Goal: Information Seeking & Learning: Find specific fact

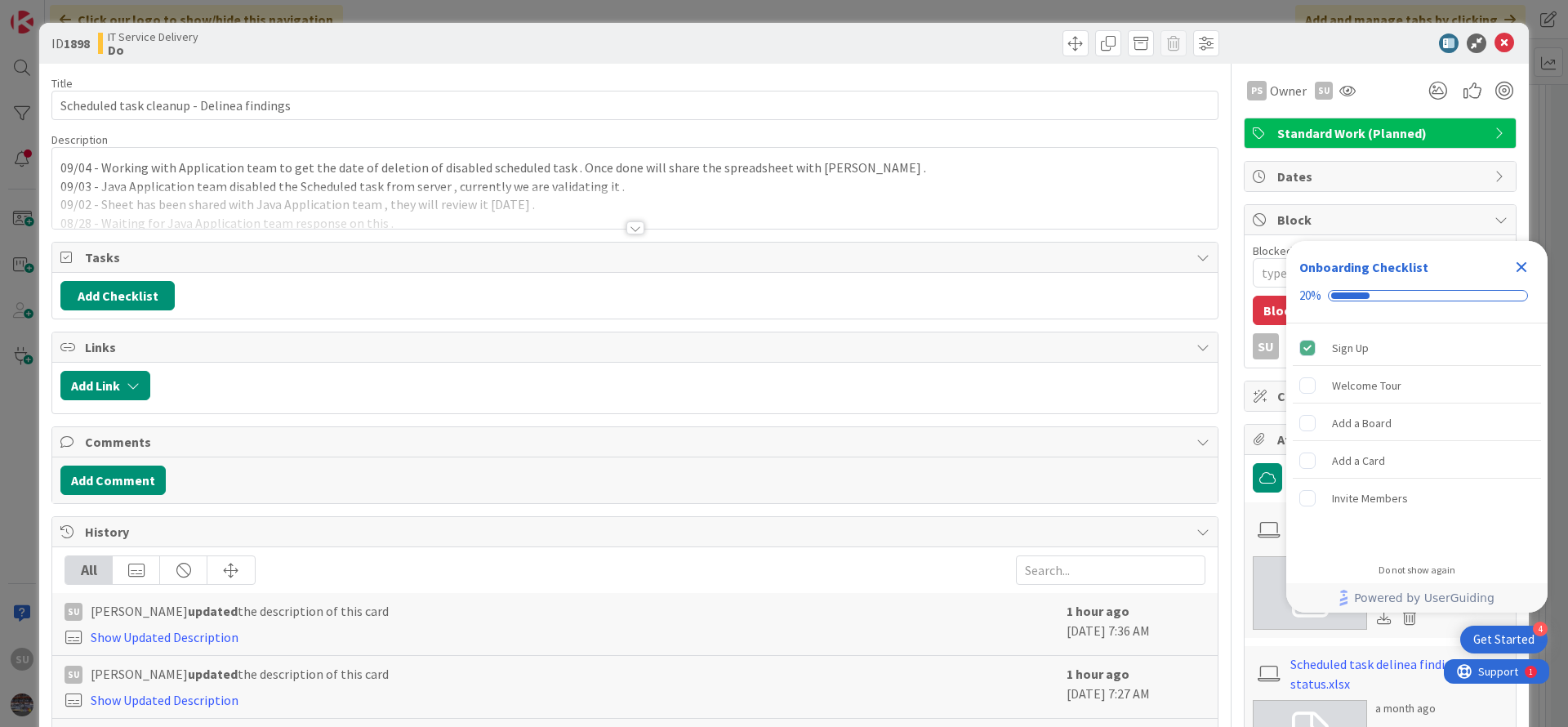
click at [629, 225] on div at bounding box center [635, 227] width 18 height 13
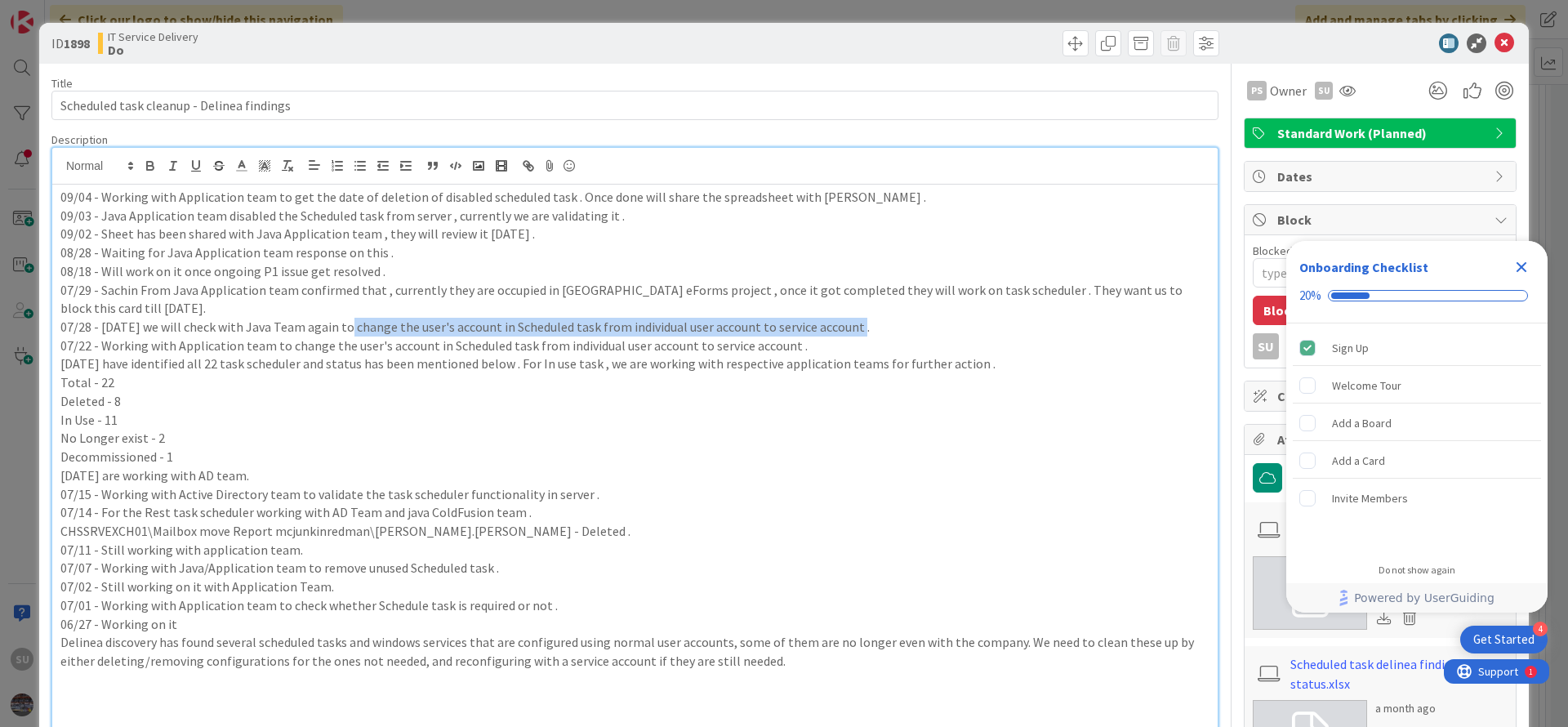
drag, startPoint x: 345, startPoint y: 328, endPoint x: 856, endPoint y: 329, distance: 511.0
click at [856, 329] on p "07/28 - [DATE] we will check with Java Team again to change the user's account …" at bounding box center [635, 327] width 1149 height 19
copy p "change the user's account in Scheduled task from individual user account to ser…"
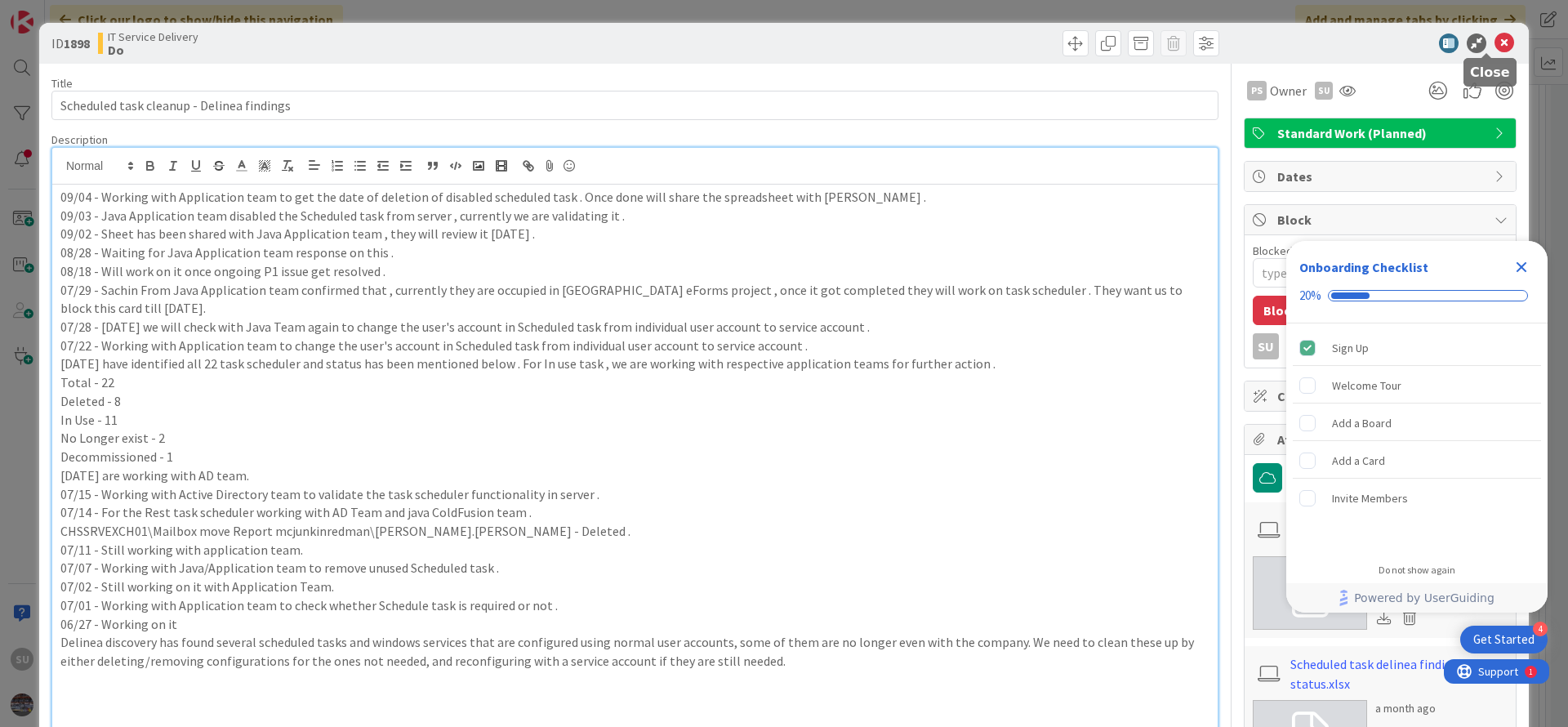
click at [1494, 40] on icon at bounding box center [1503, 43] width 20 height 20
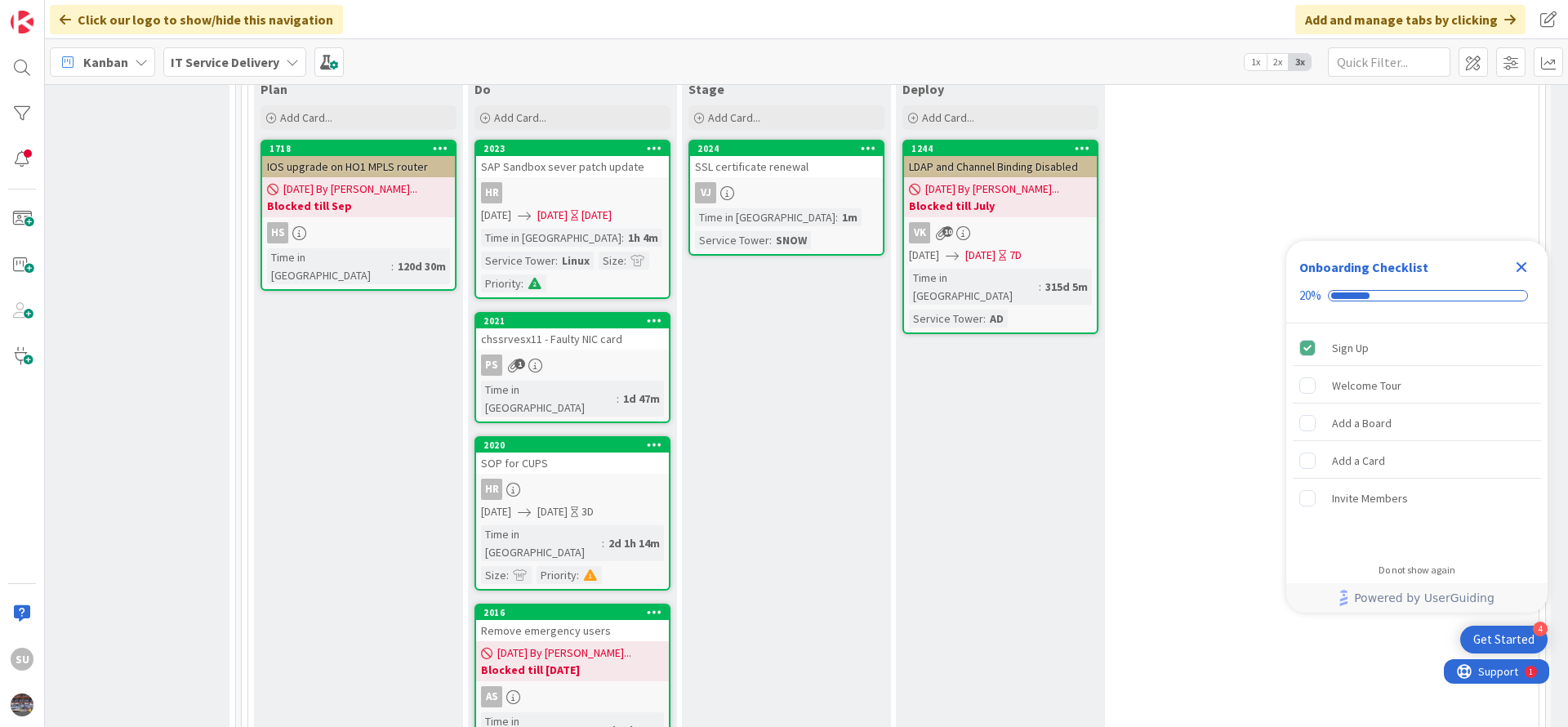
scroll to position [858, 893]
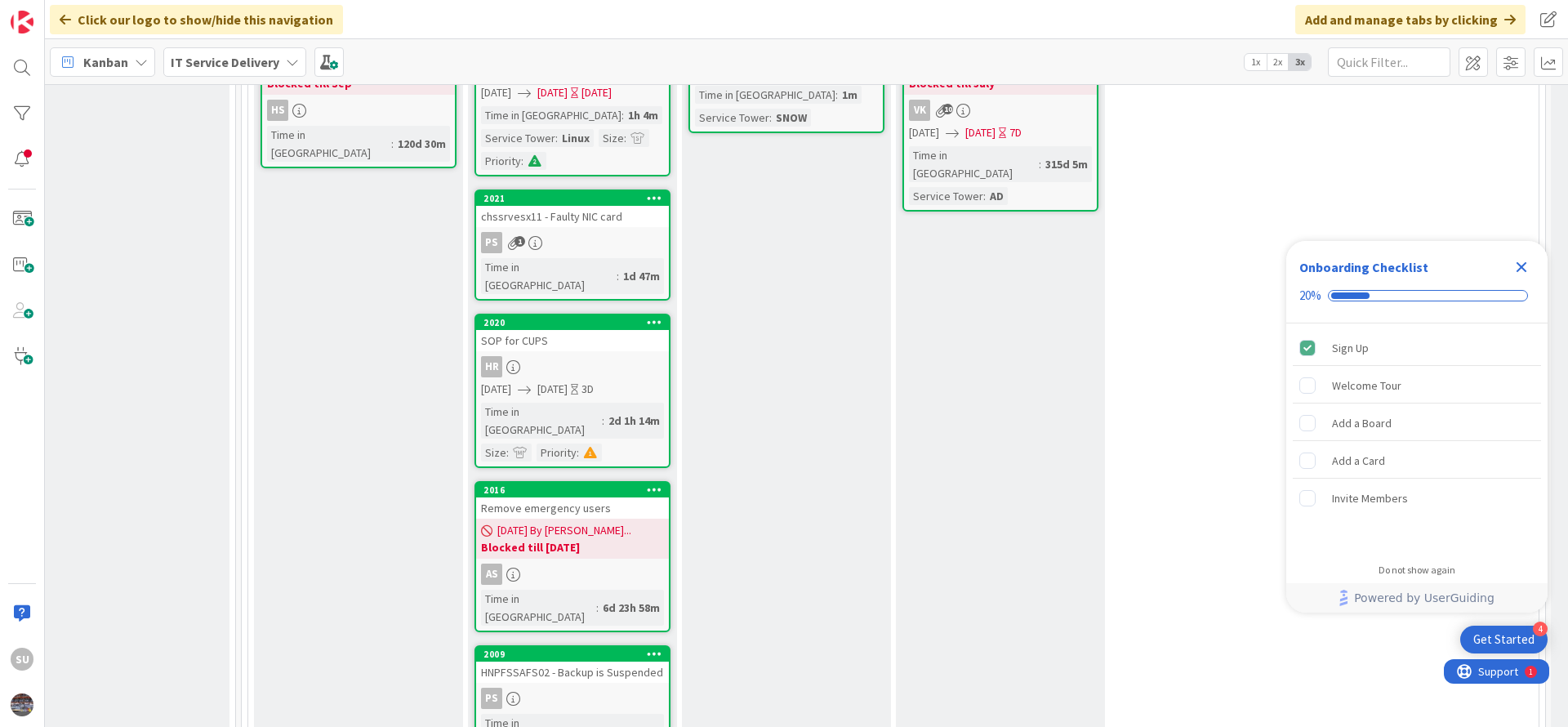
click at [628, 687] on div "PS" at bounding box center [572, 698] width 193 height 22
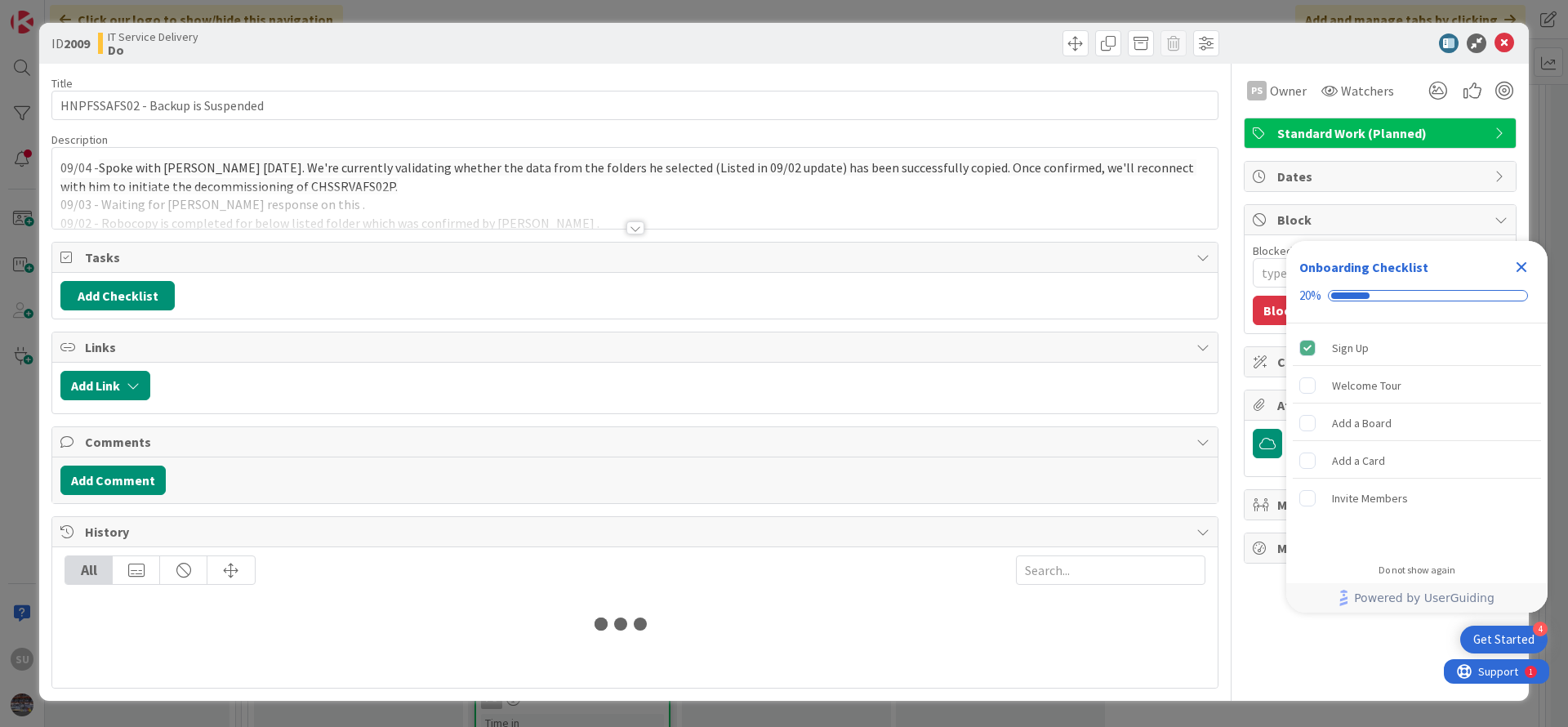
type textarea "x"
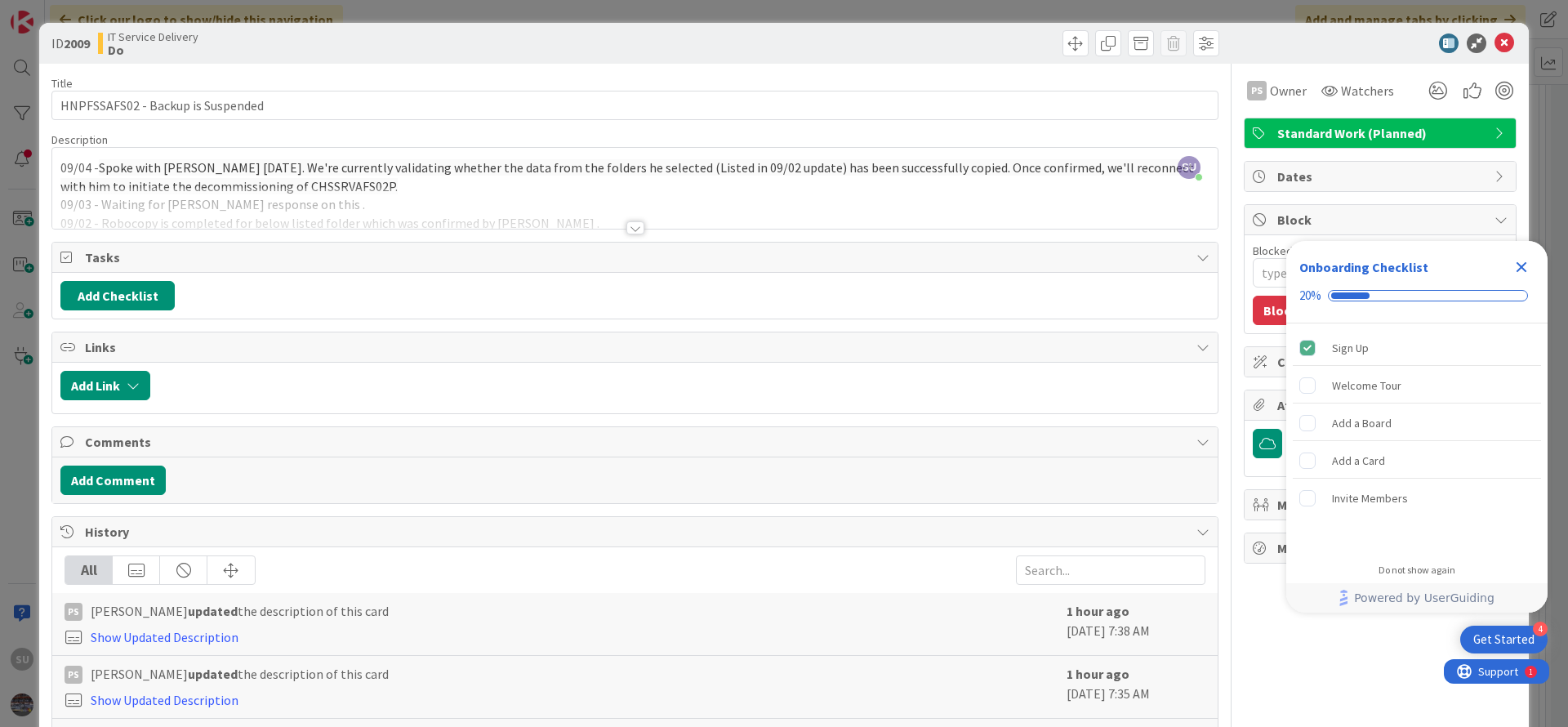
click at [628, 226] on div at bounding box center [635, 227] width 18 height 13
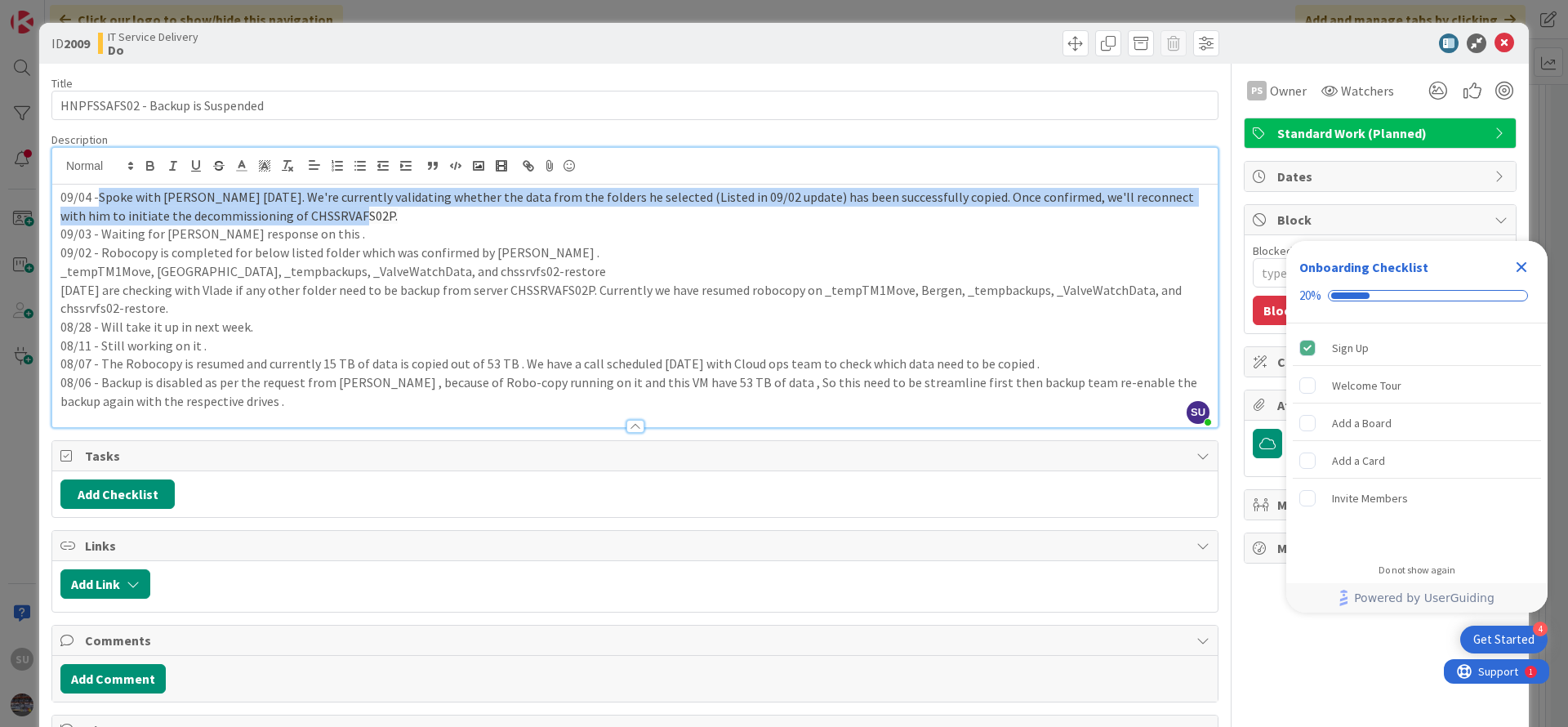
drag, startPoint x: 100, startPoint y: 196, endPoint x: 330, endPoint y: 219, distance: 231.1
click at [330, 219] on p "09/04 - Spoke with [PERSON_NAME] [DATE]. We're currently validating whether the…" at bounding box center [635, 206] width 1149 height 37
copy span "Spoke with [PERSON_NAME] [DATE]. We're currently validating whether the data fr…"
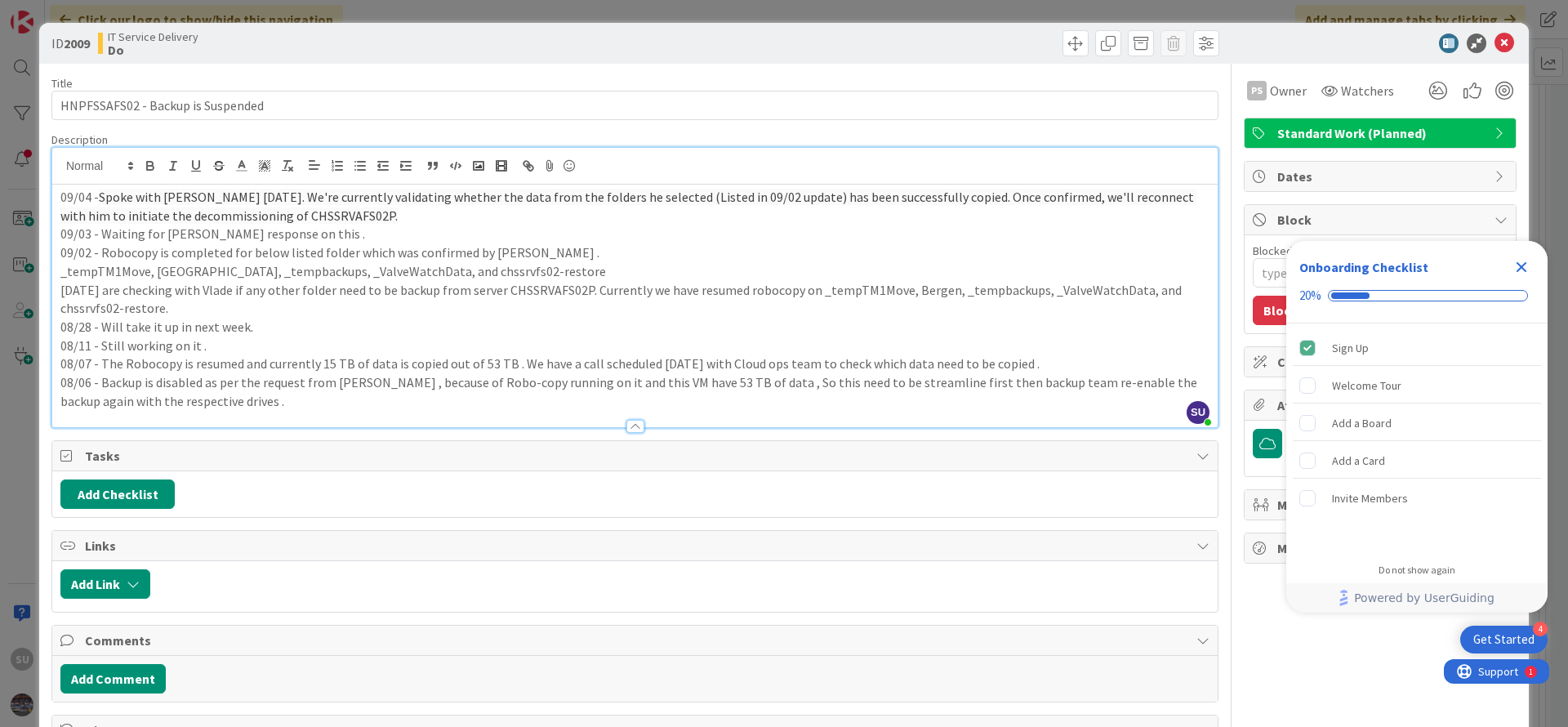
click at [74, 40] on b "2009" at bounding box center [77, 43] width 26 height 16
copy b "2009"
click at [1494, 40] on icon at bounding box center [1503, 43] width 20 height 20
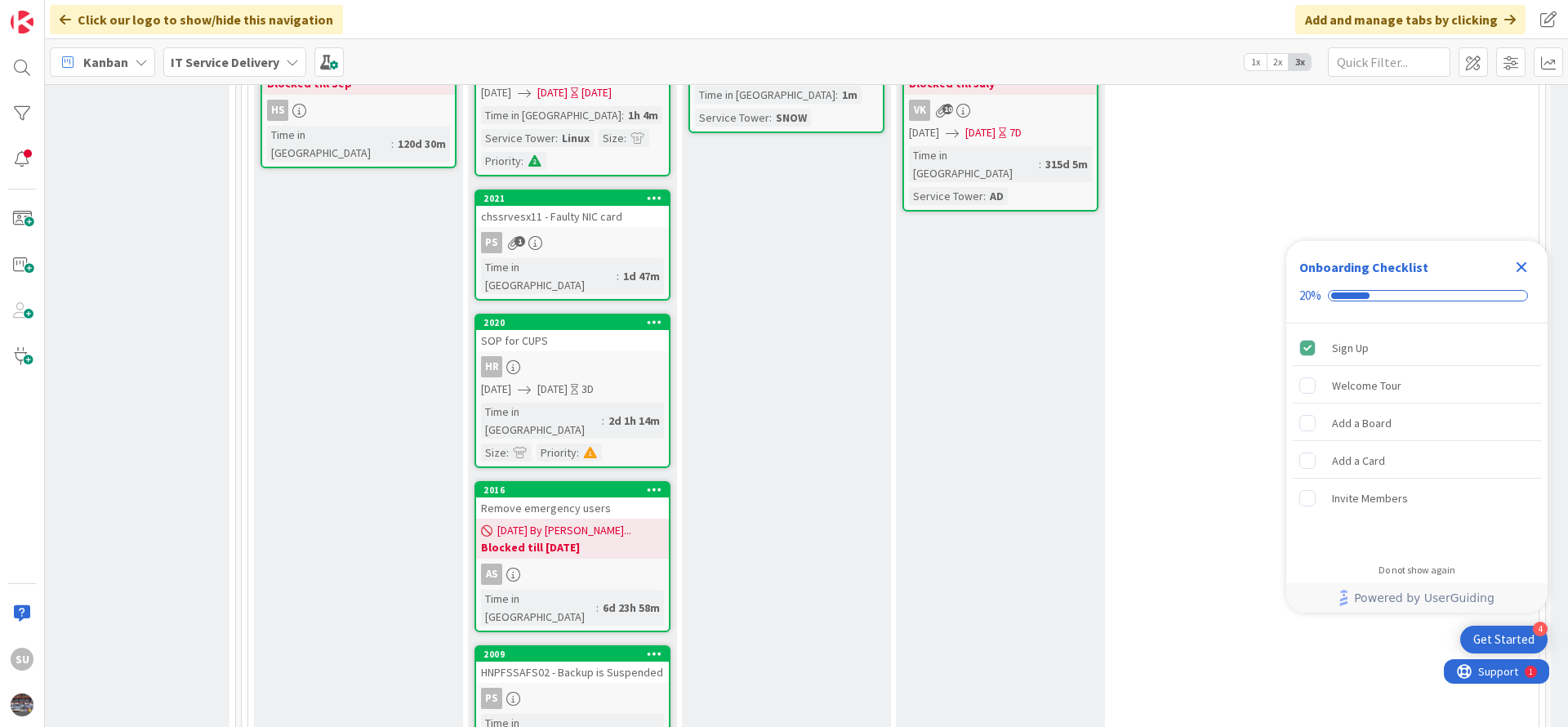
scroll to position [613, 893]
